Goal: Check status

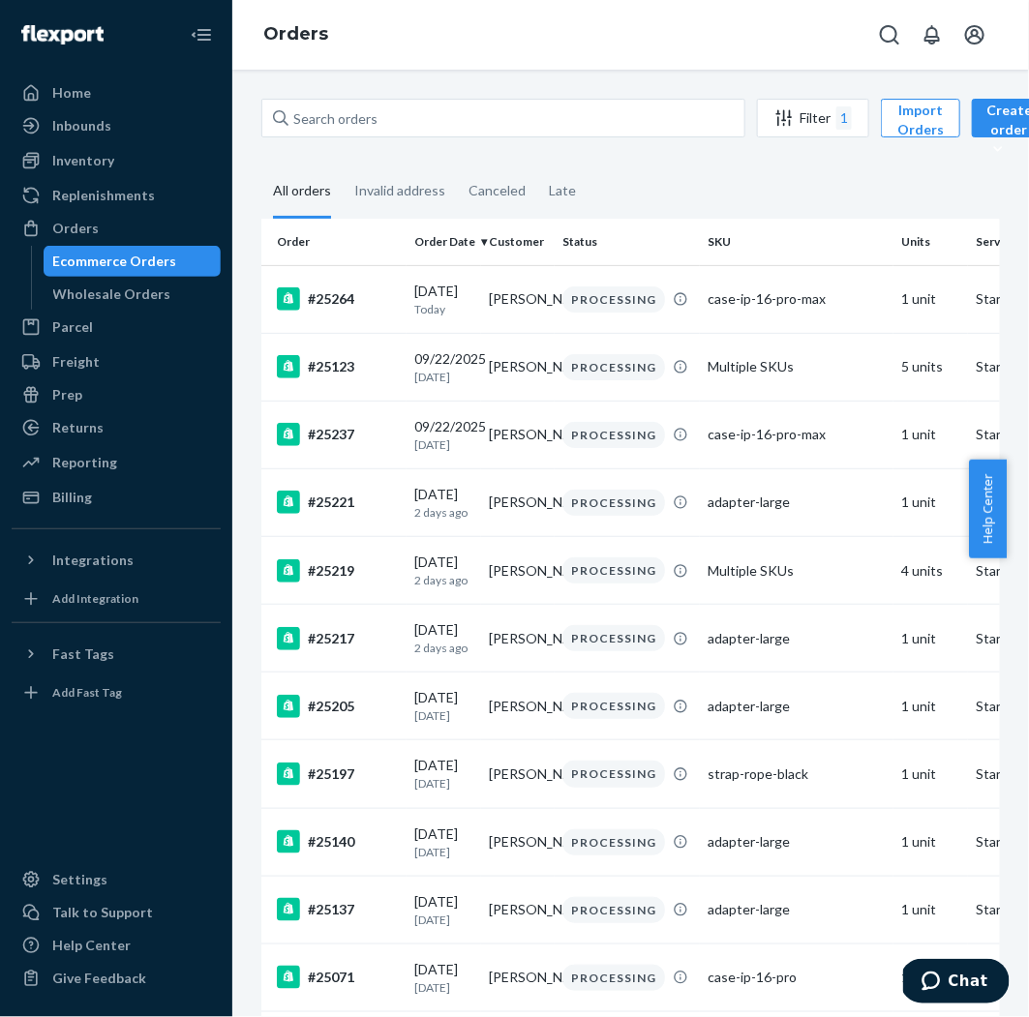
click at [815, 104] on button "Filter 1" at bounding box center [813, 118] width 112 height 39
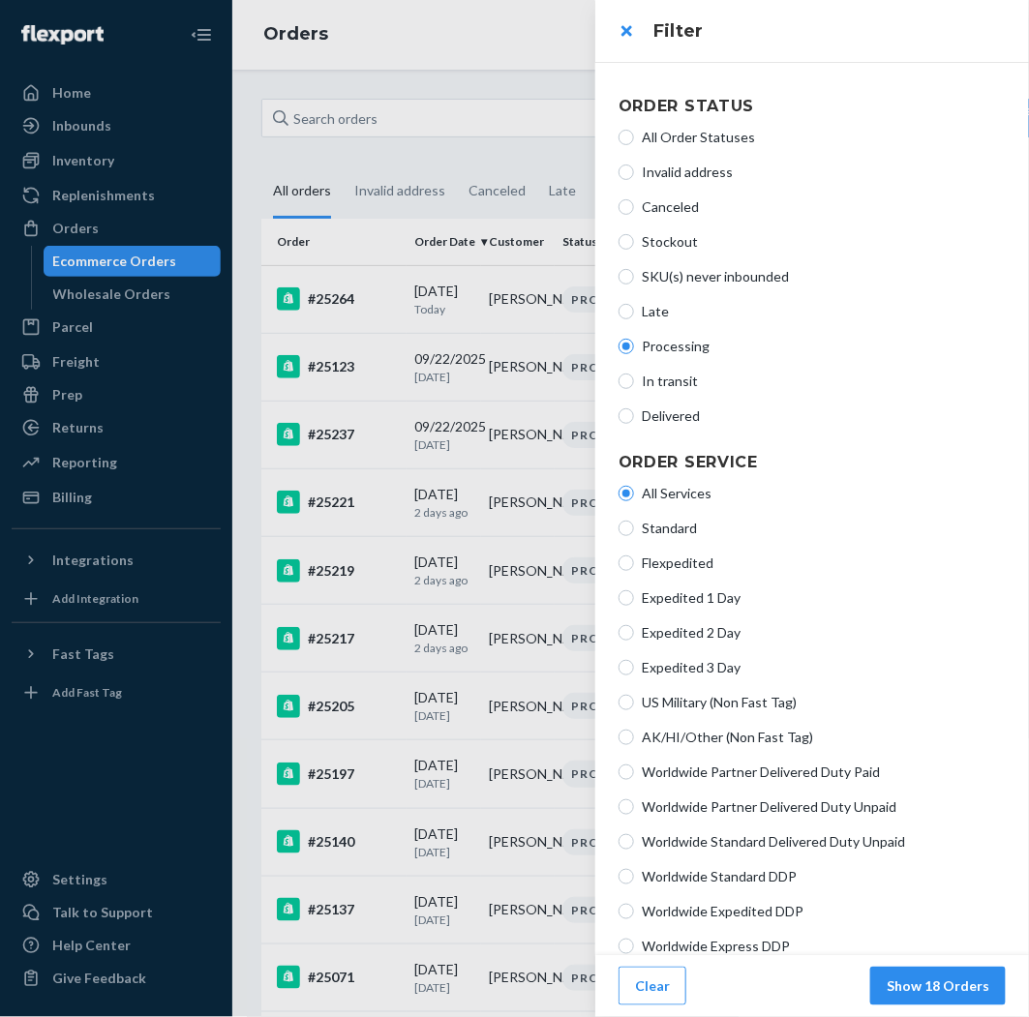
click at [697, 346] on span "Processing" at bounding box center [824, 346] width 364 height 19
click at [634, 346] on input "Processing" at bounding box center [626, 346] width 15 height 15
click at [690, 380] on span "In transit" at bounding box center [824, 381] width 364 height 19
click at [634, 380] on input "In transit" at bounding box center [626, 381] width 15 height 15
radio input "true"
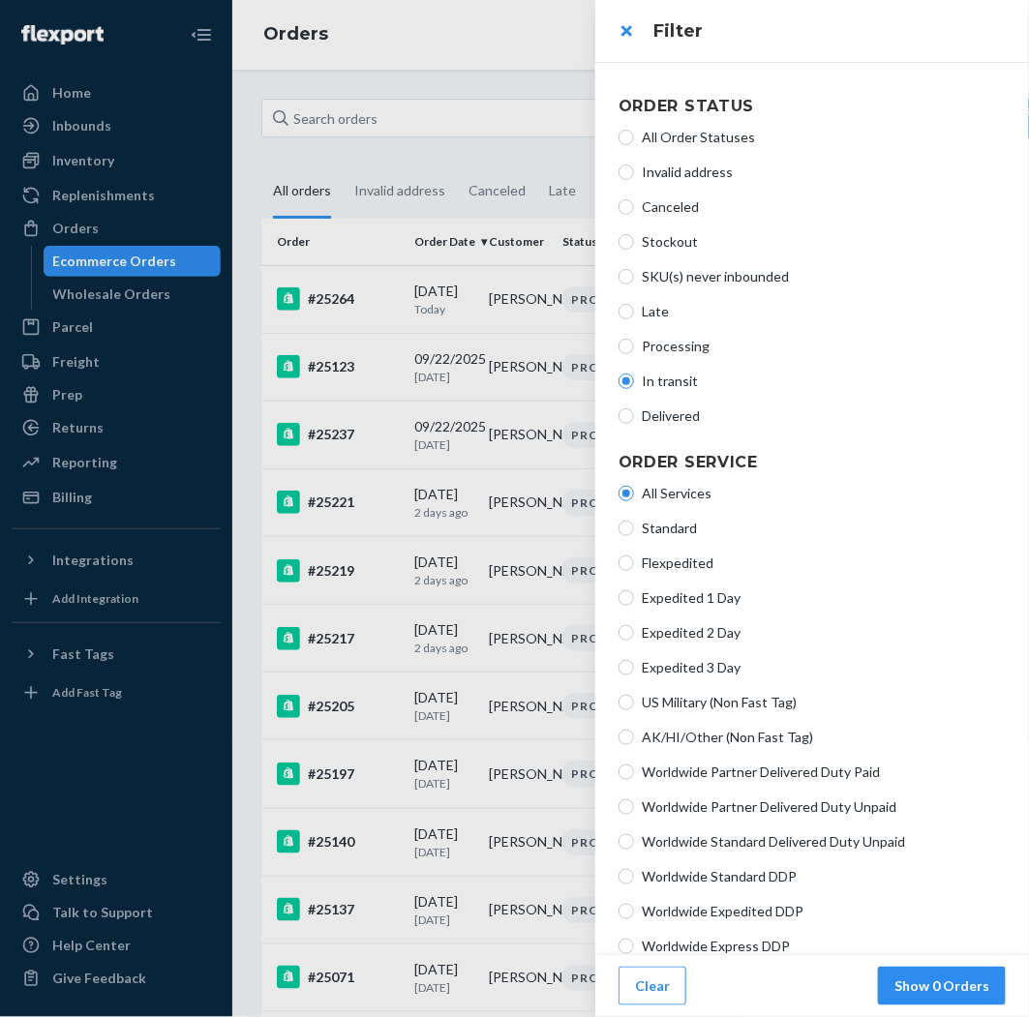
click at [696, 342] on span "Processing" at bounding box center [824, 346] width 364 height 19
click at [634, 342] on input "Processing" at bounding box center [626, 346] width 15 height 15
radio input "true"
radio input "false"
click at [318, 137] on div at bounding box center [514, 508] width 1029 height 1017
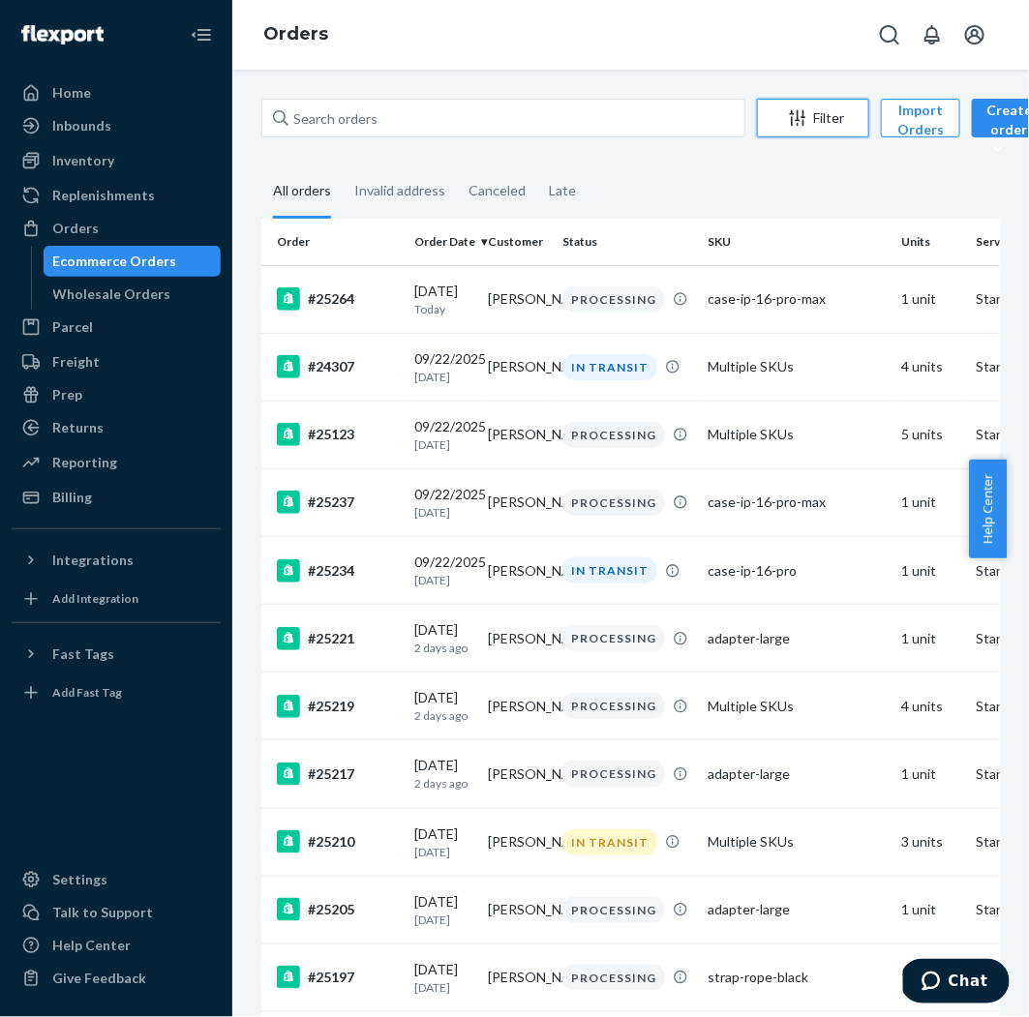
click at [797, 127] on icon "Filter" at bounding box center [797, 117] width 19 height 19
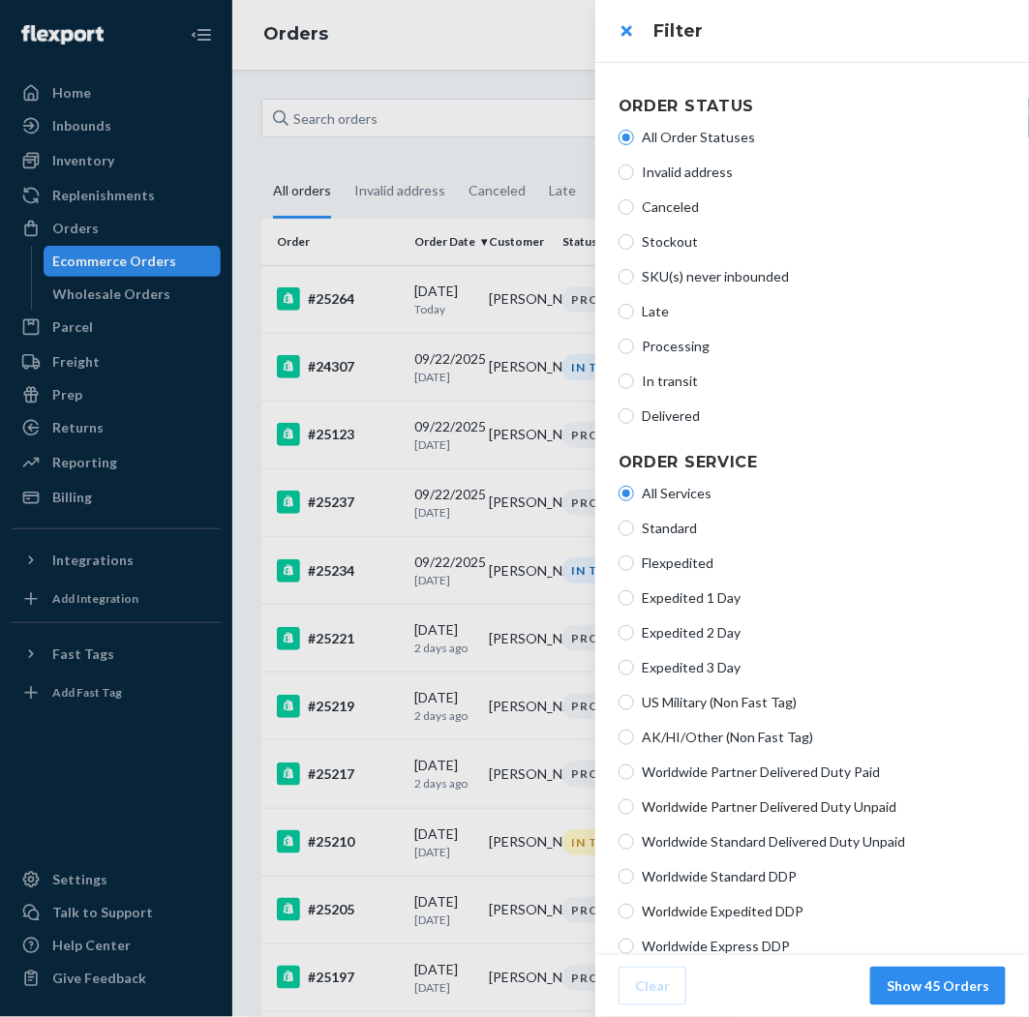
click at [682, 343] on span "Processing" at bounding box center [824, 346] width 364 height 19
click at [634, 343] on input "Processing" at bounding box center [626, 346] width 15 height 15
radio input "true"
radio input "false"
click at [957, 982] on button "Show 19 Orders" at bounding box center [938, 986] width 136 height 39
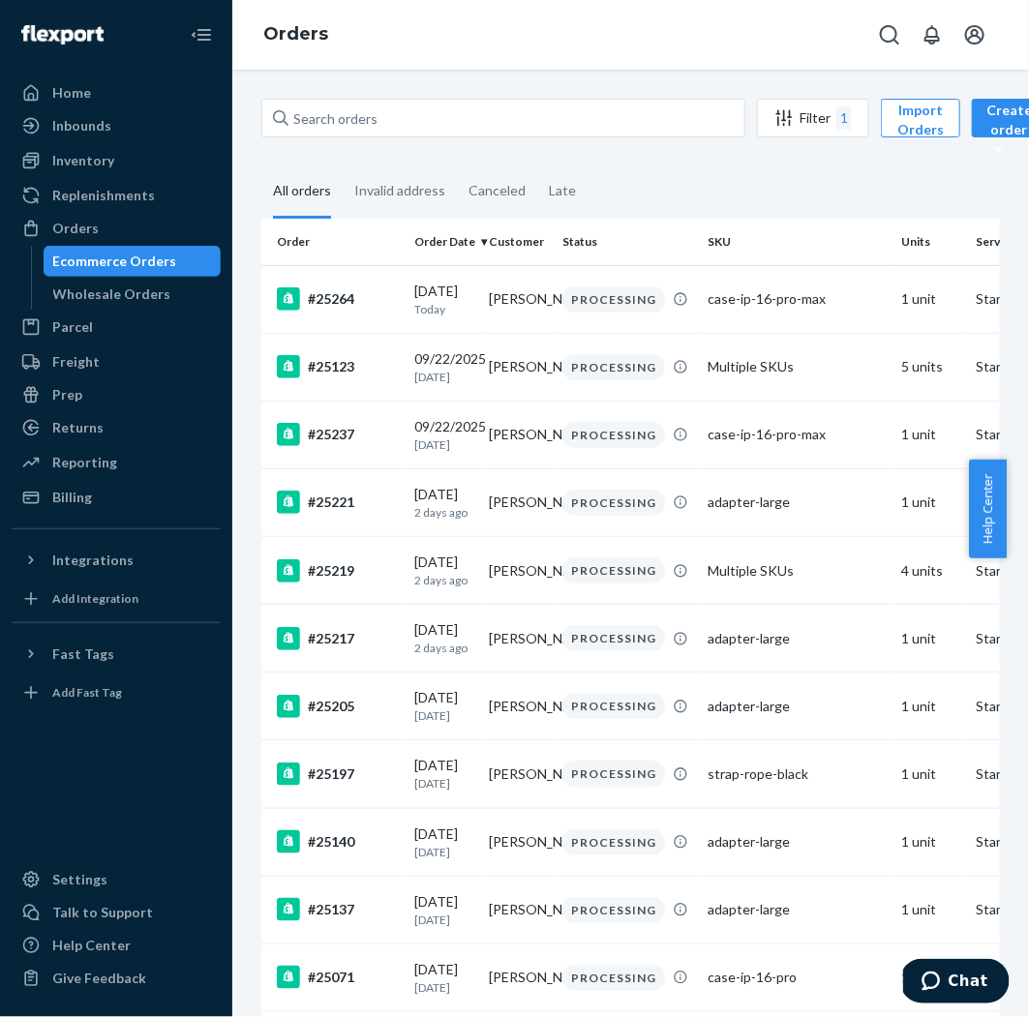
click at [840, 94] on div "Filter 1 Import Orders Create order Ecommerce order Removal order All orders In…" at bounding box center [630, 544] width 797 height 948
click at [833, 127] on div "Filter 1" at bounding box center [813, 117] width 110 height 23
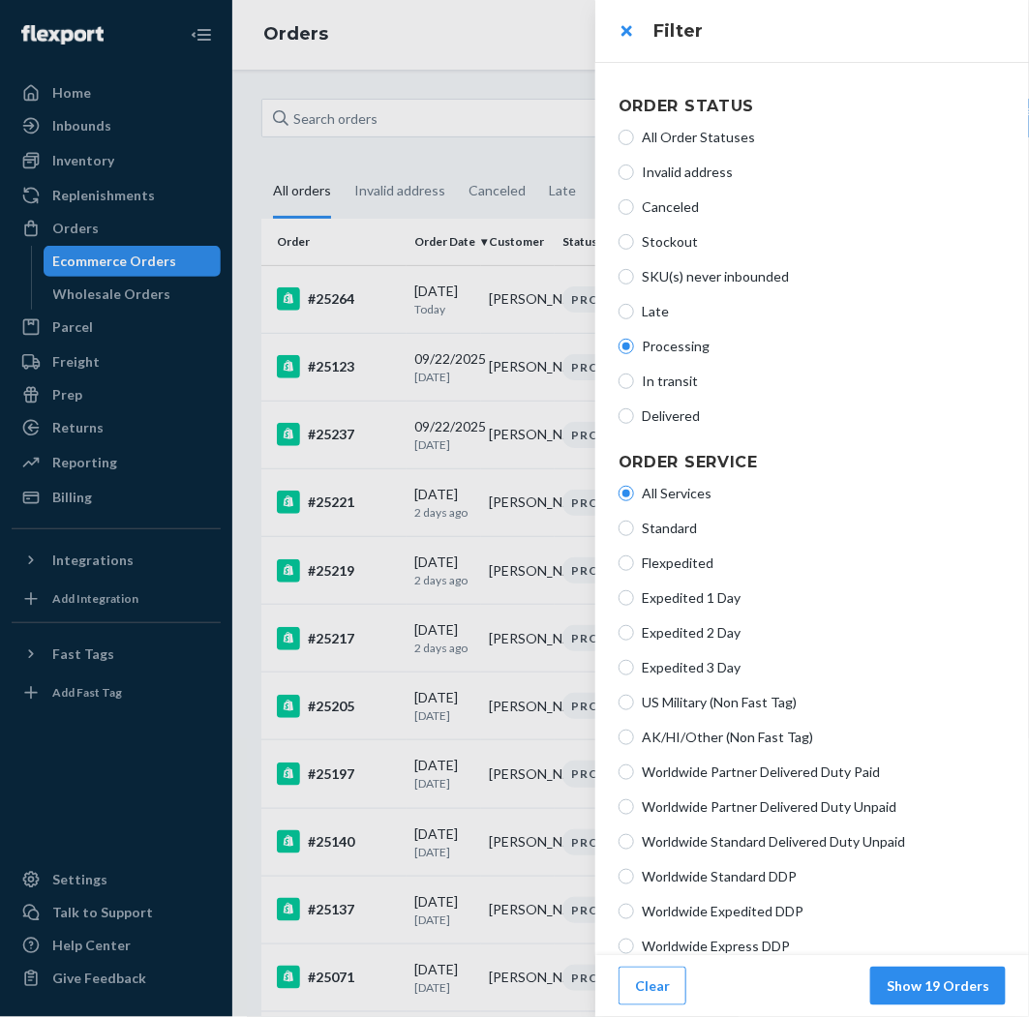
click at [690, 379] on span "In transit" at bounding box center [824, 381] width 364 height 19
click at [634, 379] on input "In transit" at bounding box center [626, 381] width 15 height 15
radio input "true"
radio input "false"
click at [937, 981] on button "Show 11 Orders" at bounding box center [938, 986] width 136 height 39
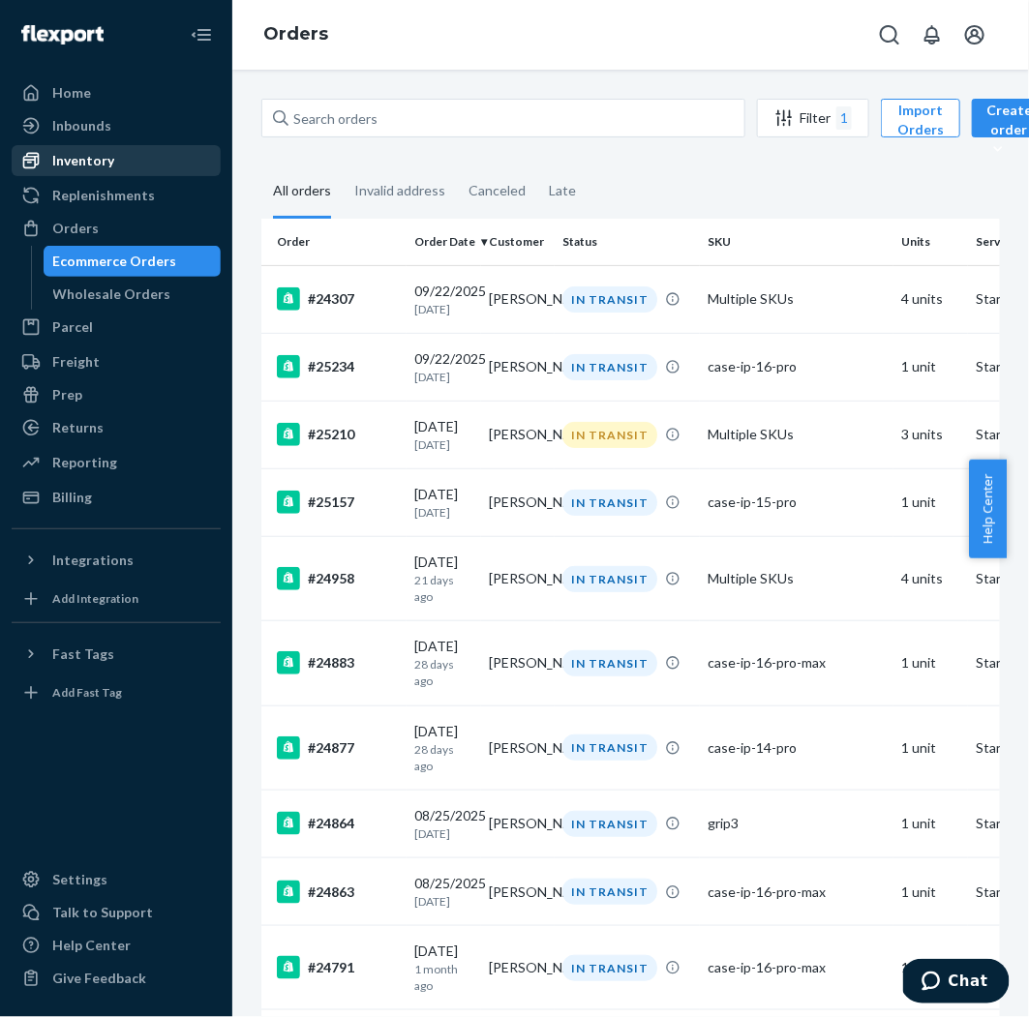
click at [161, 166] on div "Inventory" at bounding box center [116, 160] width 205 height 27
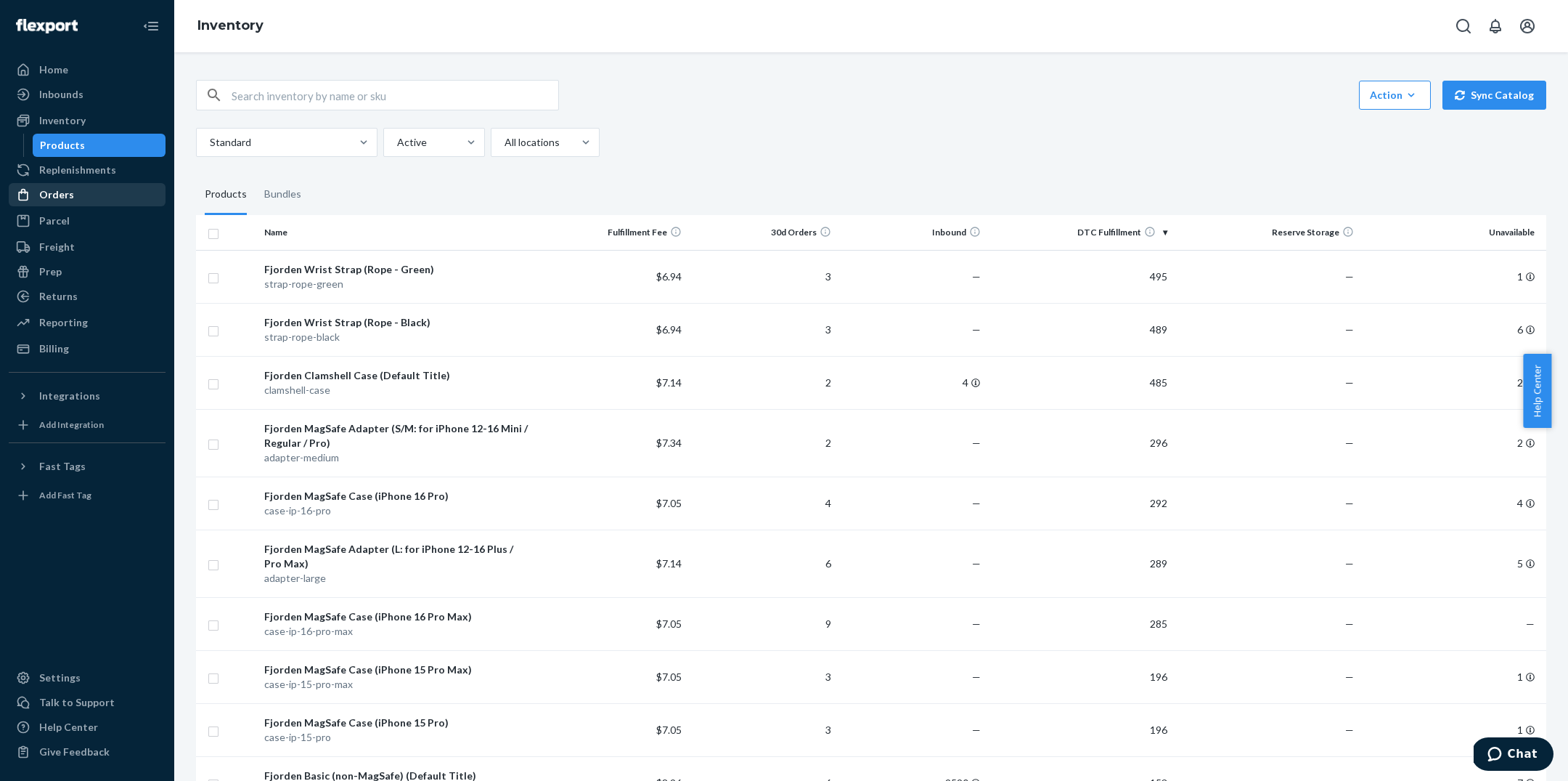
click at [57, 185] on div "Orders" at bounding box center [87, 194] width 154 height 20
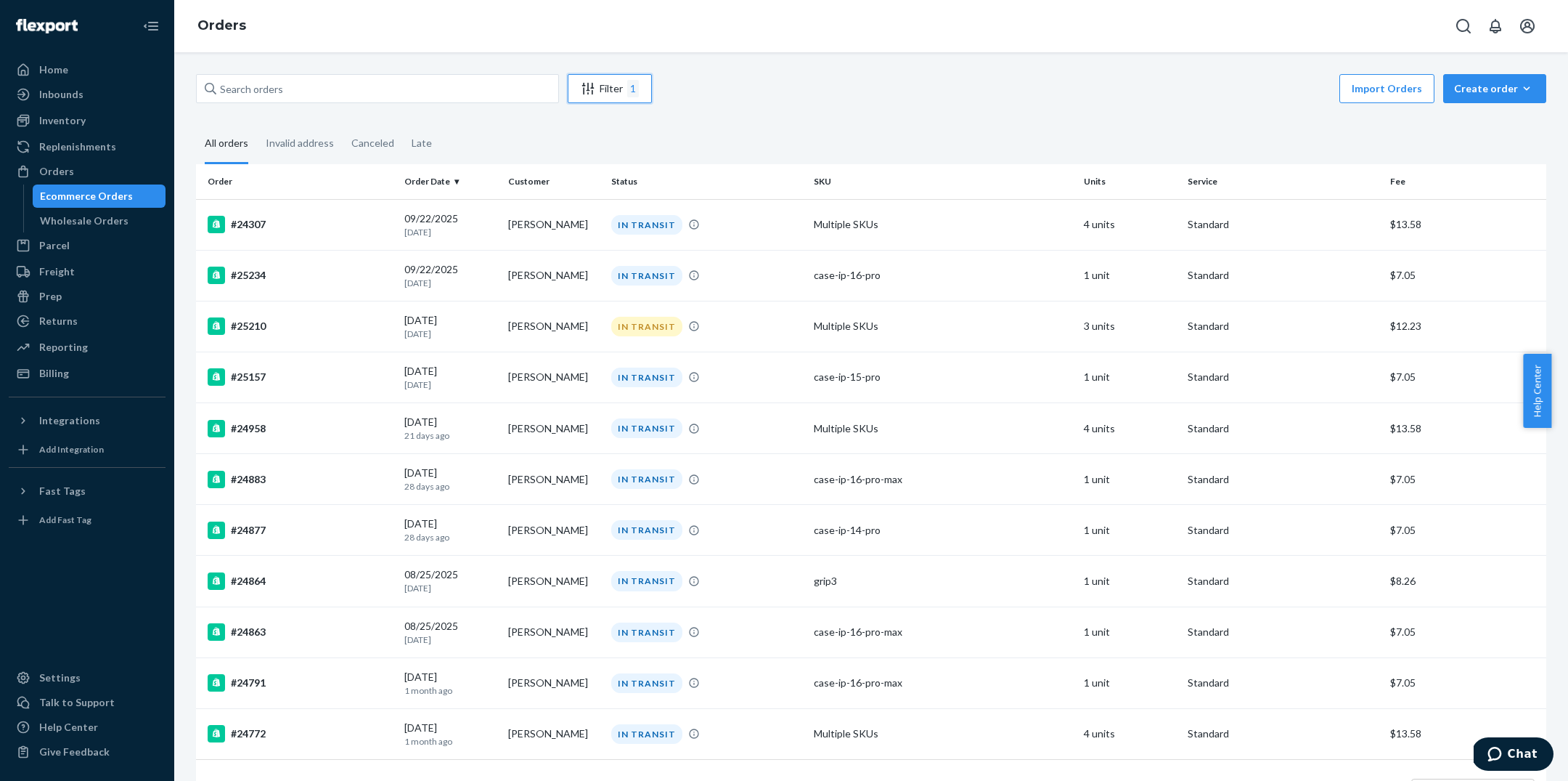
click at [610, 93] on div "Filter 1" at bounding box center [610, 88] width 82 height 17
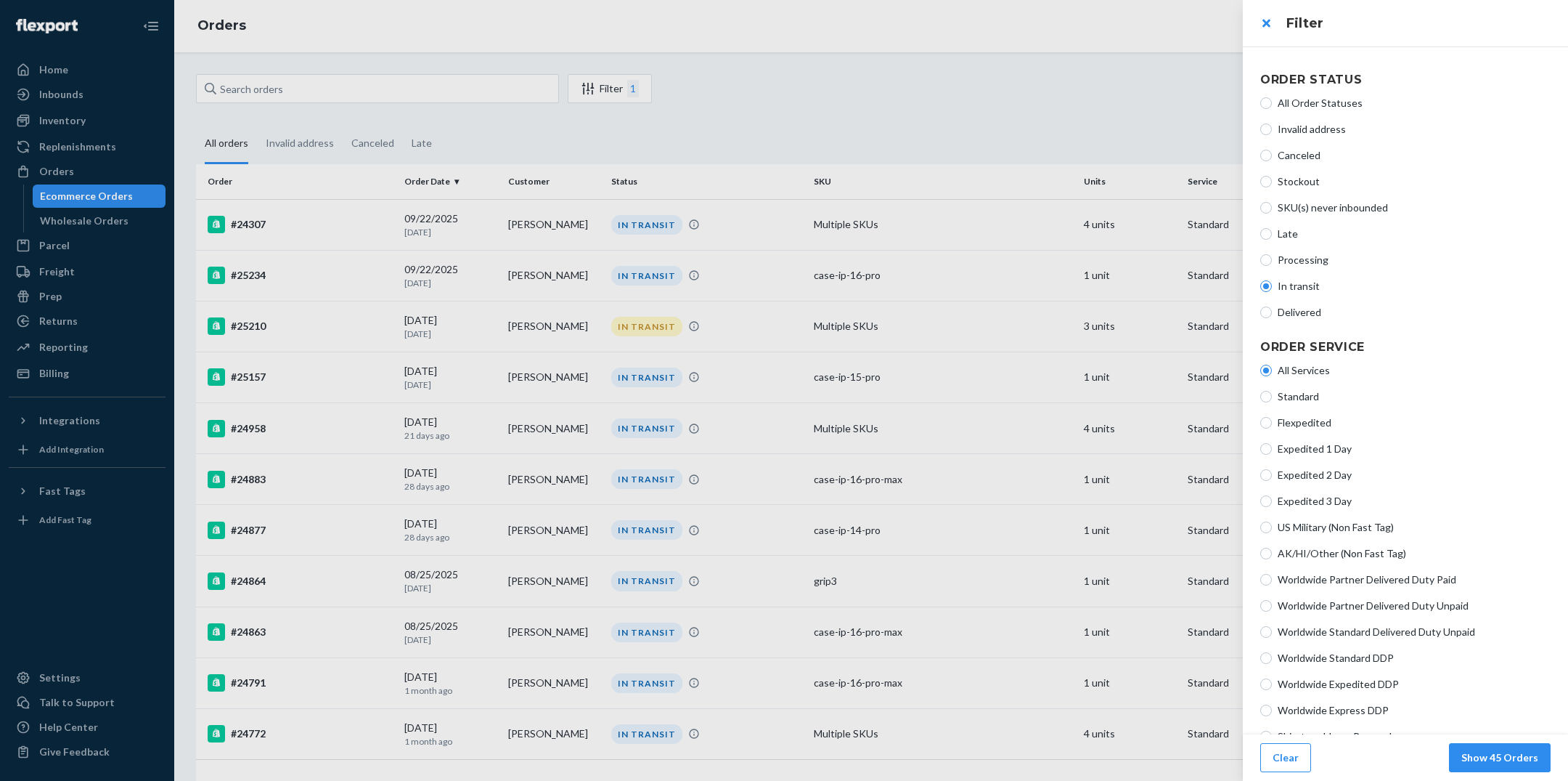
click at [755, 257] on span "Processing" at bounding box center [1414, 260] width 273 height 14
click at [755, 257] on input "Processing" at bounding box center [1266, 260] width 11 height 11
radio input "true"
click at [755, 287] on span "In transit" at bounding box center [1414, 286] width 273 height 14
click at [755, 287] on input "In transit" at bounding box center [1266, 286] width 11 height 11
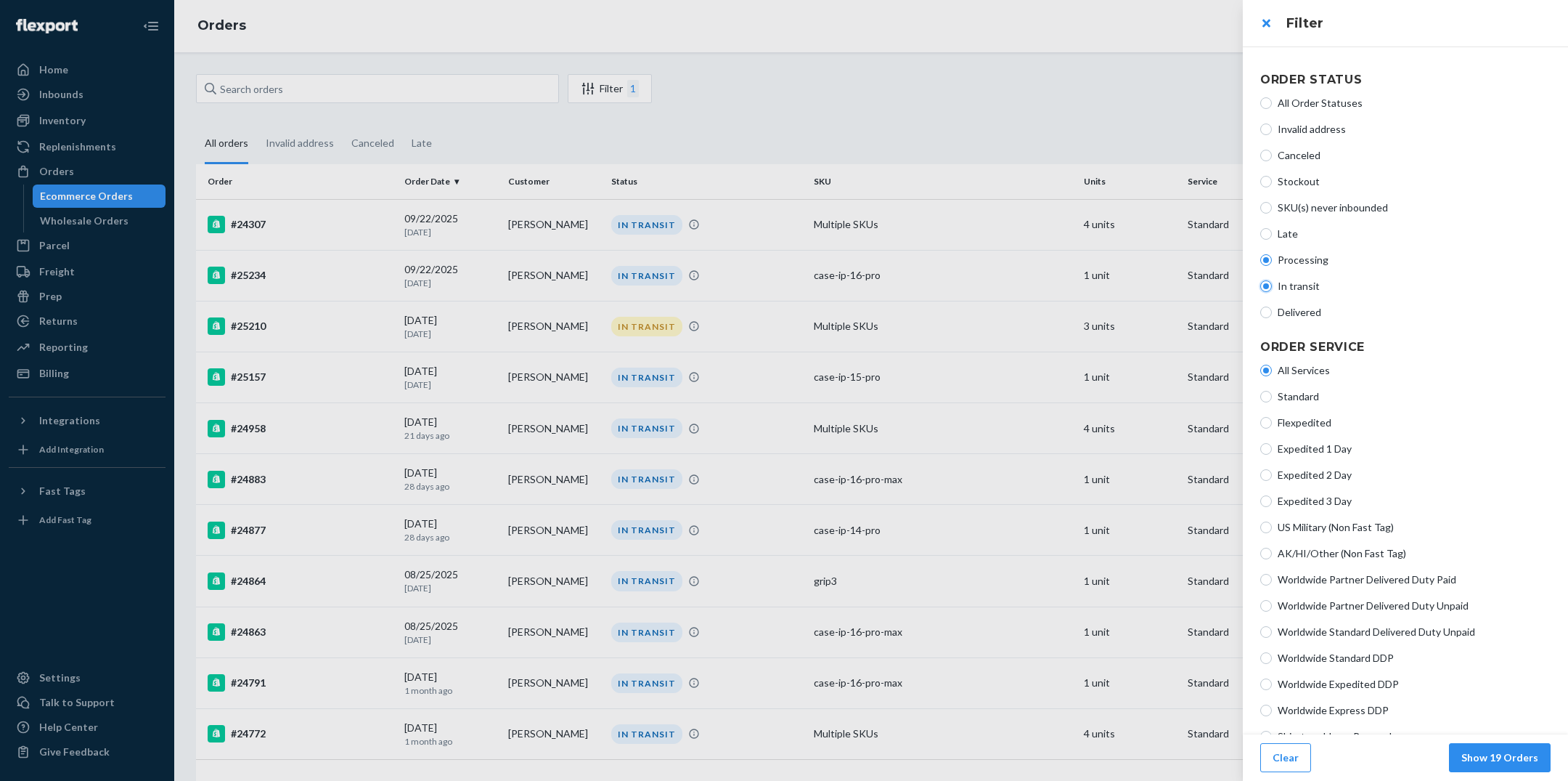
radio input "true"
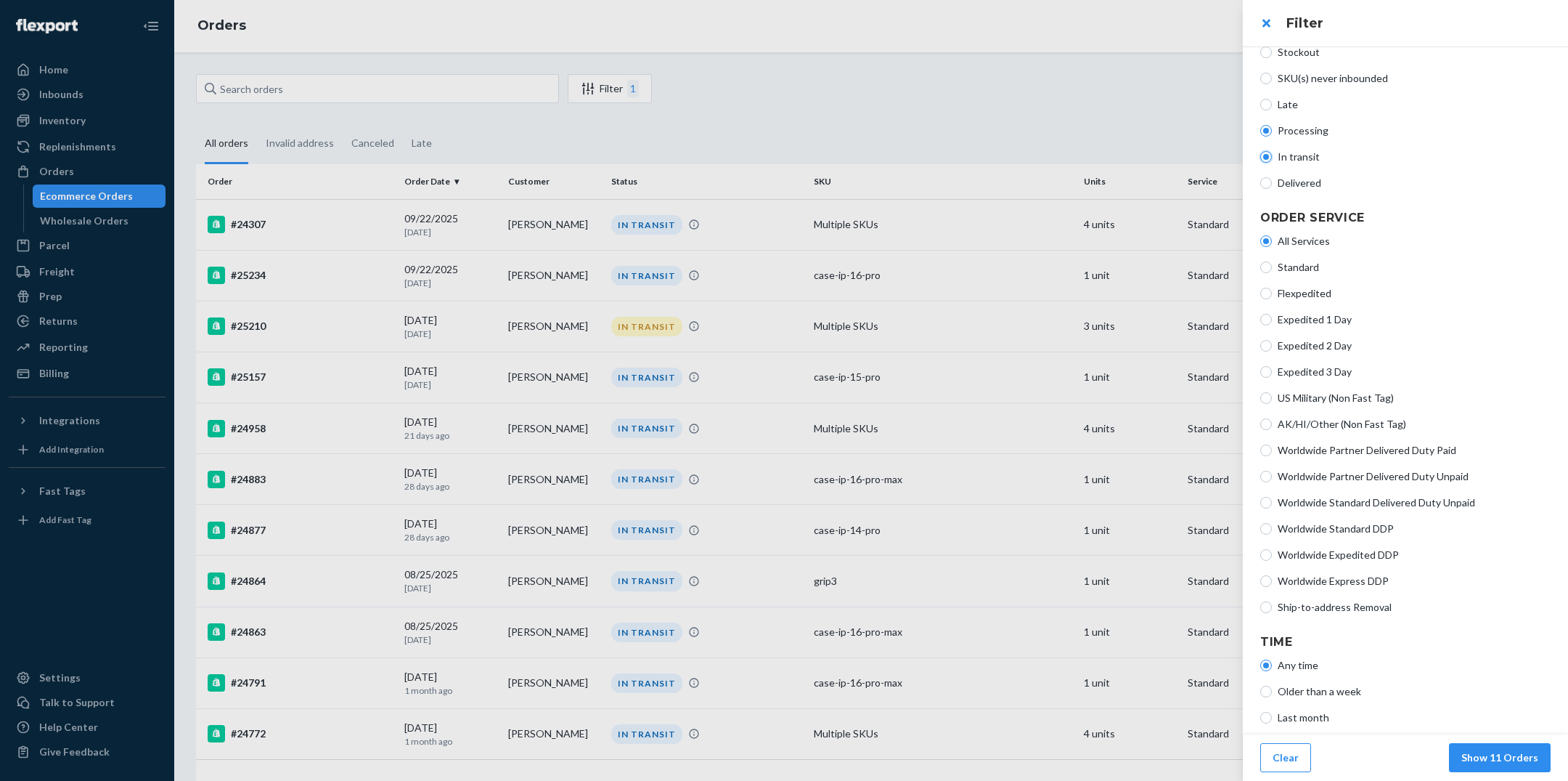
scroll to position [137, 0]
click at [755, 685] on span "Older than a week" at bounding box center [1414, 683] width 273 height 14
click at [755, 685] on input "Older than a week" at bounding box center [1266, 683] width 11 height 11
radio input "true"
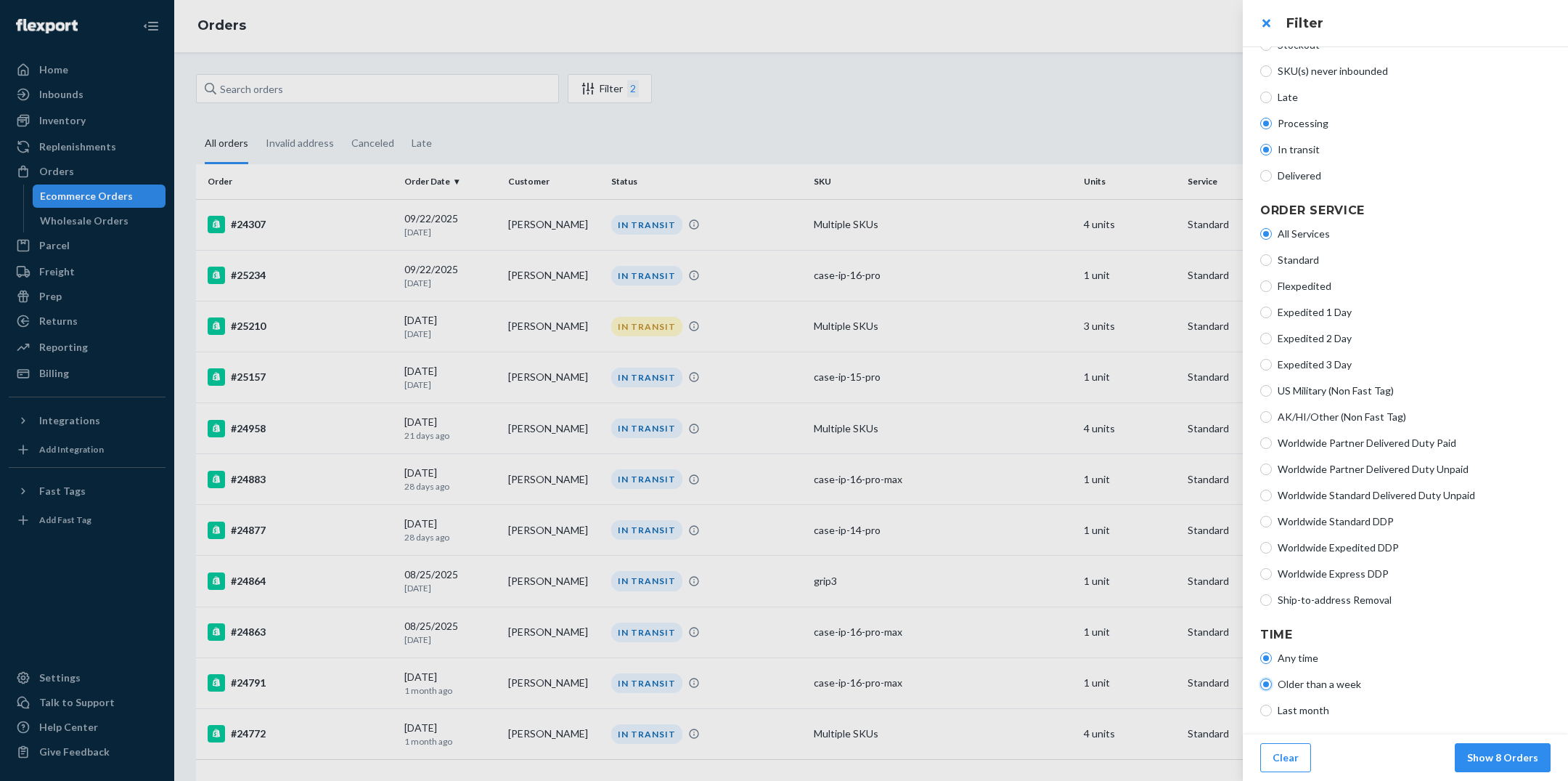
scroll to position [0, 0]
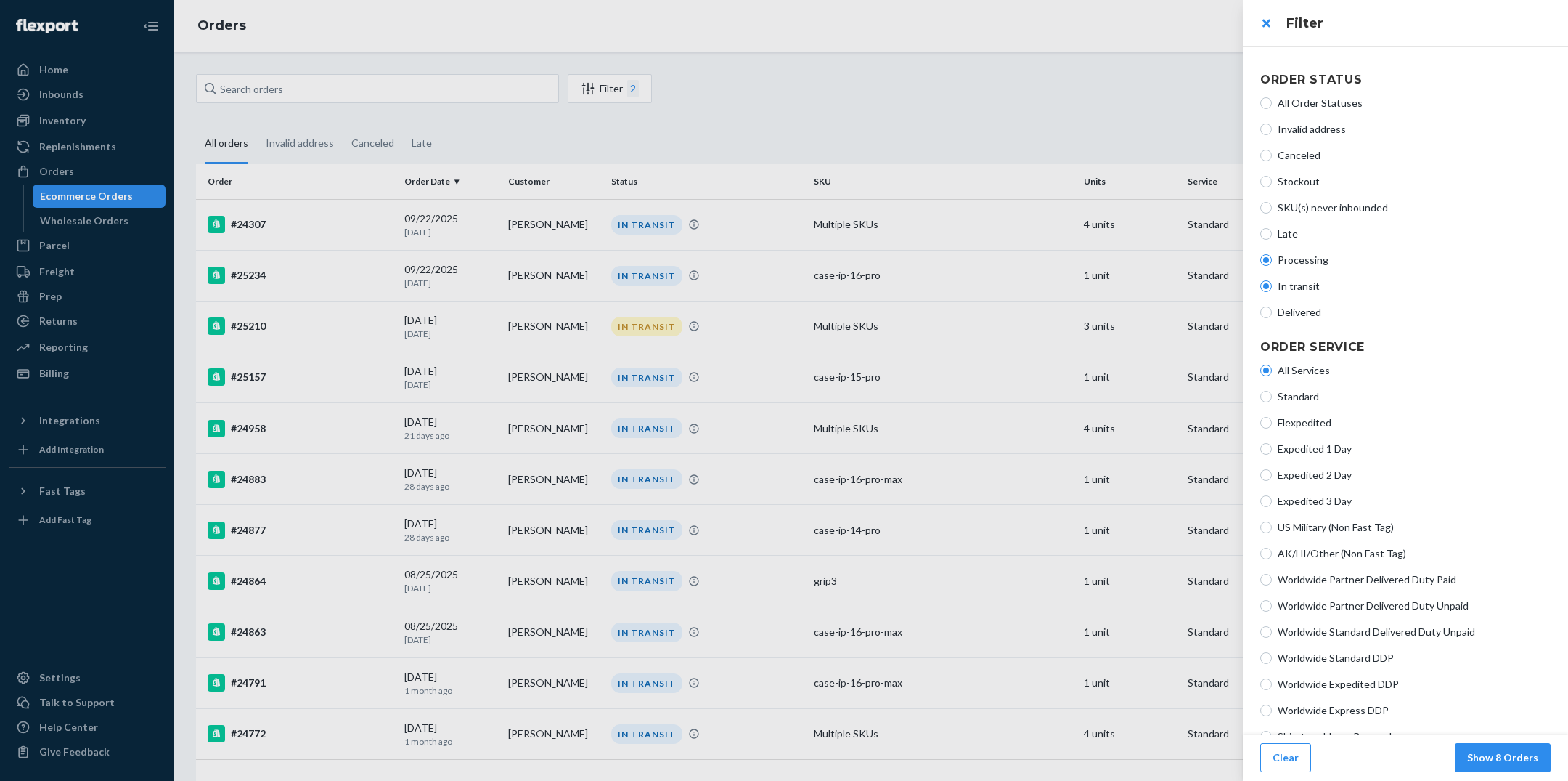
click at [755, 257] on span "Processing" at bounding box center [1414, 260] width 273 height 14
click at [755, 257] on input "Processing" at bounding box center [1266, 260] width 11 height 11
radio input "true"
click at [755, 287] on span "In transit" at bounding box center [1414, 286] width 273 height 14
click at [755, 287] on input "In transit" at bounding box center [1266, 286] width 11 height 11
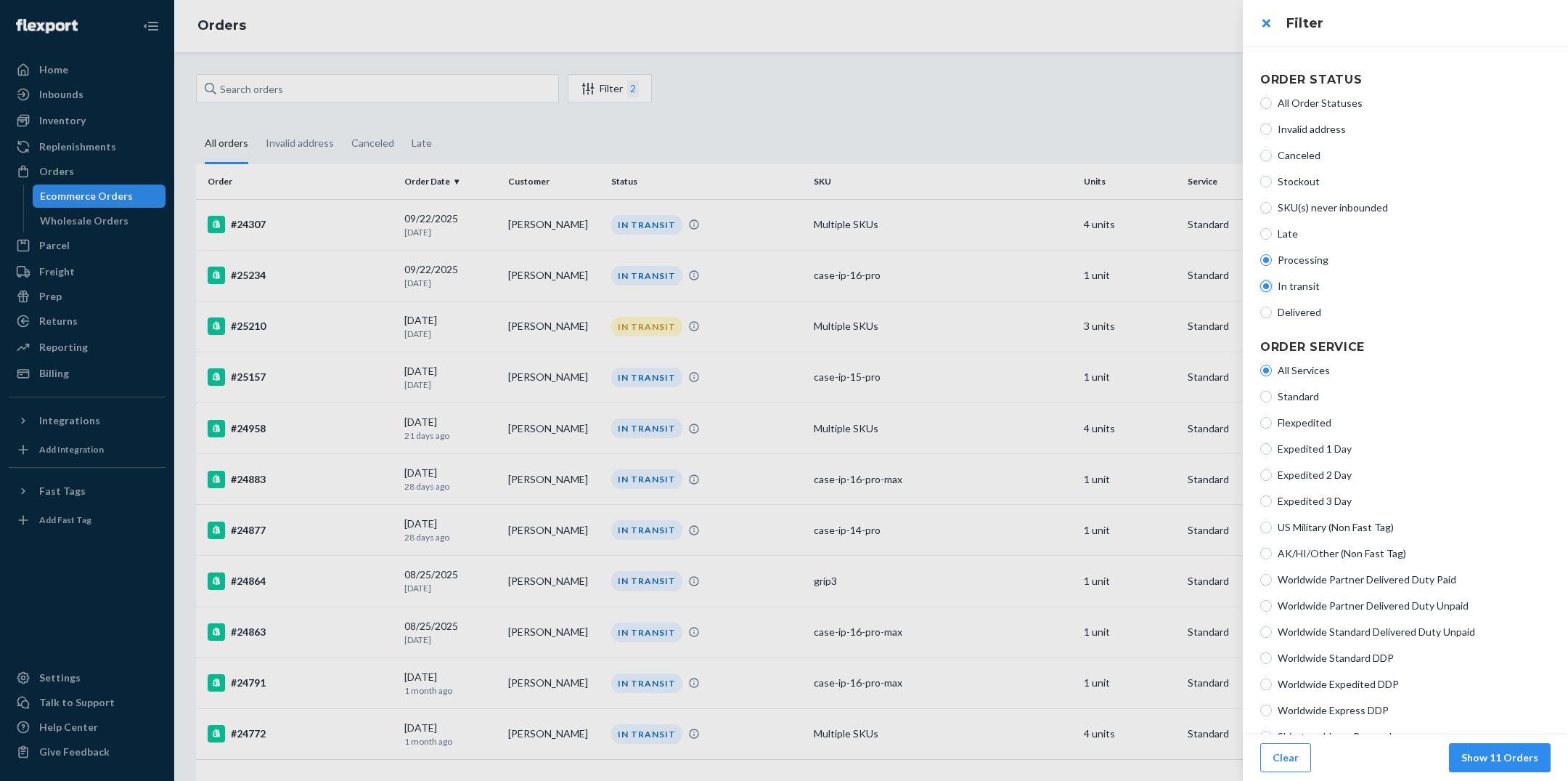
radio input "true"
